Goal: Find specific page/section: Find specific page/section

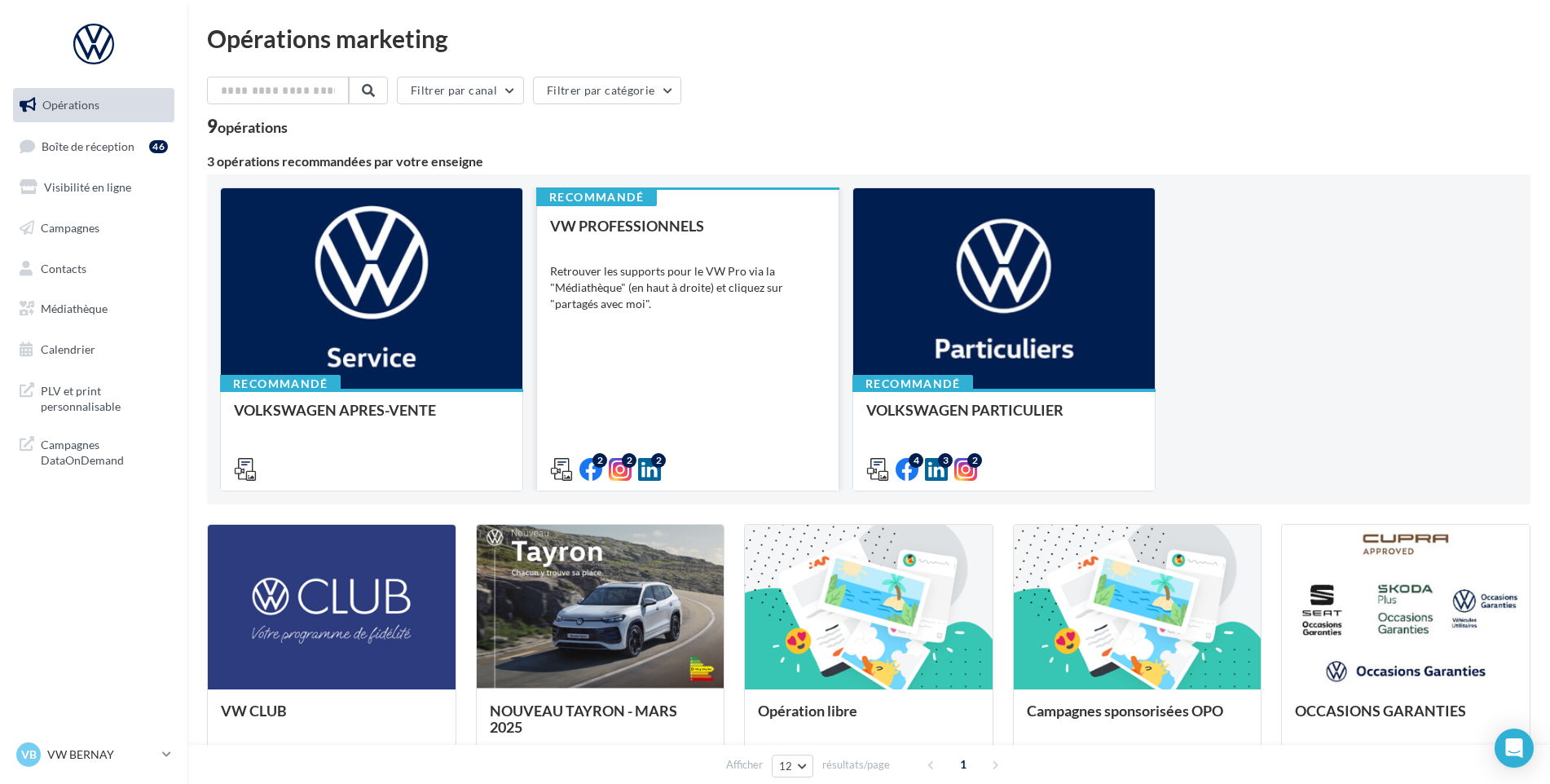
drag, startPoint x: 82, startPoint y: 149, endPoint x: 539, endPoint y: 325, distance: 489.7
click at [82, 149] on span "Boîte de réception" at bounding box center [89, 145] width 93 height 14
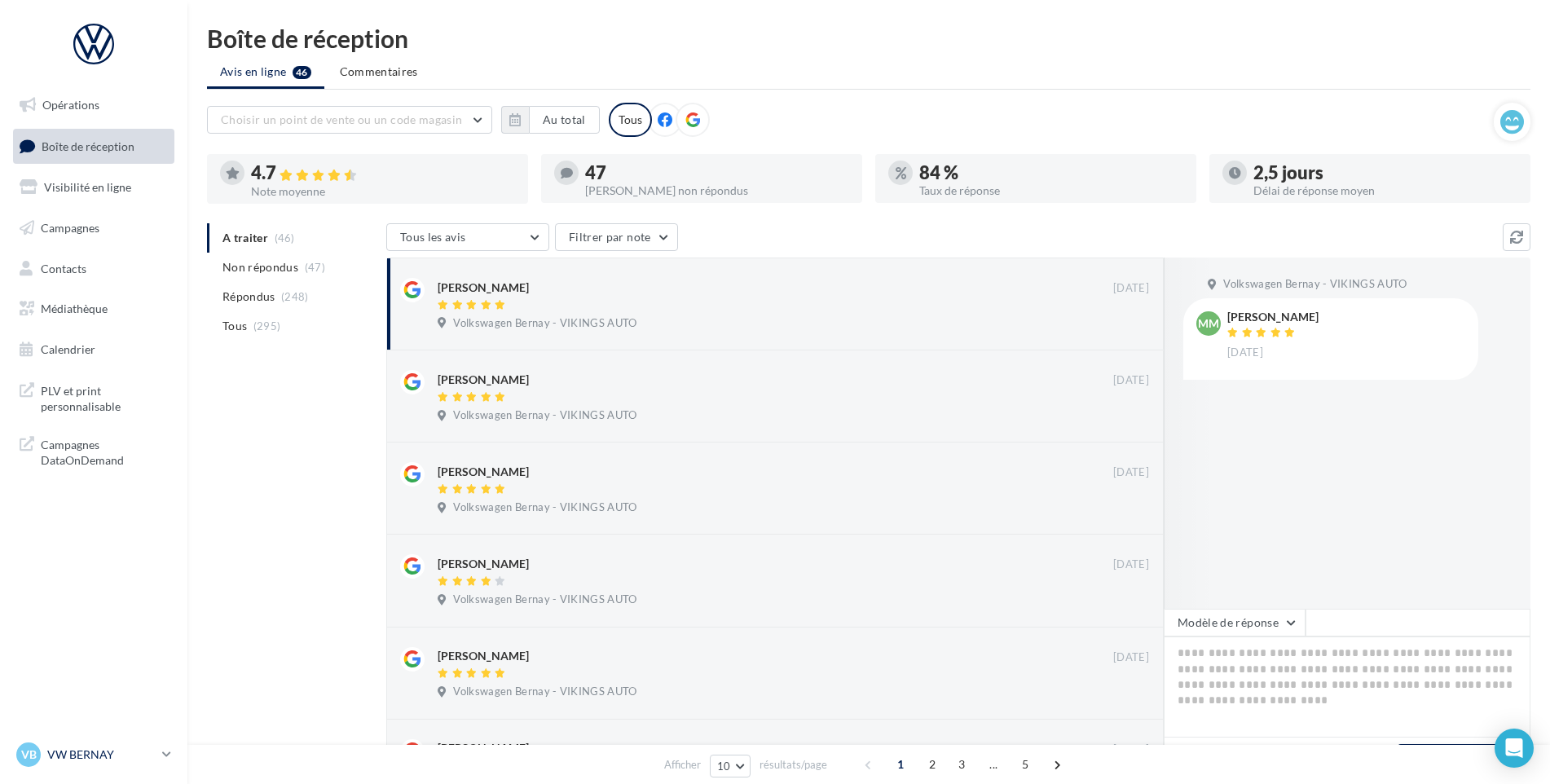
click at [35, 746] on span "VB" at bounding box center [29, 754] width 16 height 17
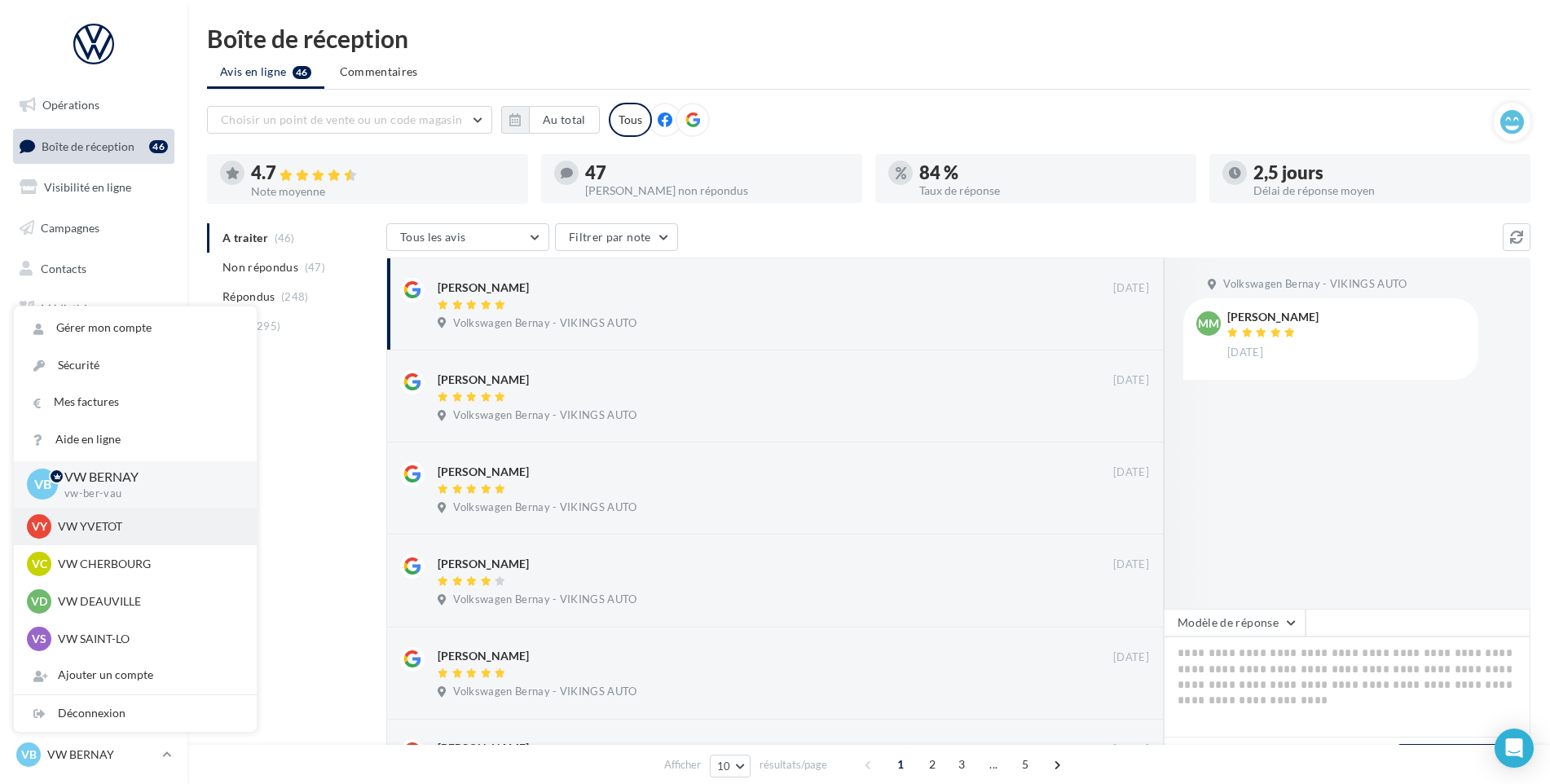
click at [92, 523] on p "VW YVETOT" at bounding box center [147, 526] width 179 height 17
